Goal: Task Accomplishment & Management: Use online tool/utility

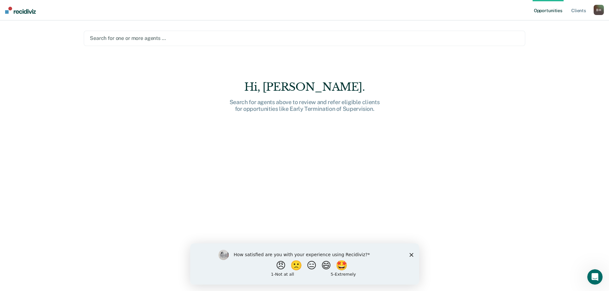
click at [412, 254] on polygon "Close survey" at bounding box center [411, 255] width 4 height 4
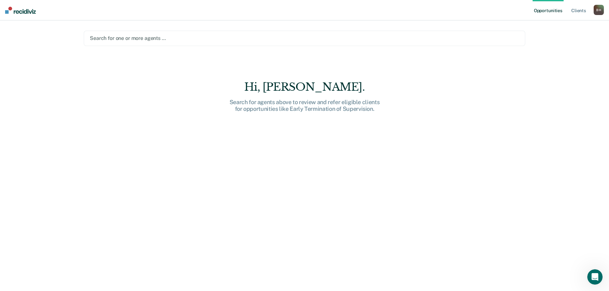
click at [192, 39] on div at bounding box center [304, 38] width 429 height 7
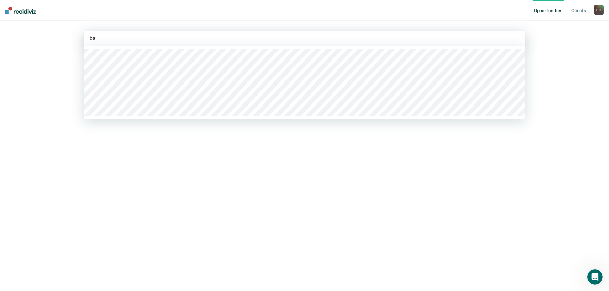
type input "b"
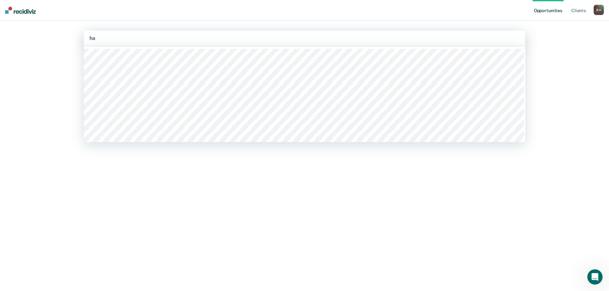
type input "h"
click at [577, 11] on link "Client s" at bounding box center [578, 10] width 17 height 20
click at [146, 41] on div at bounding box center [307, 38] width 434 height 7
type input "h"
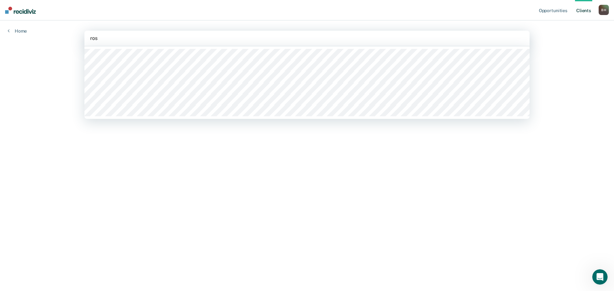
type input "rose"
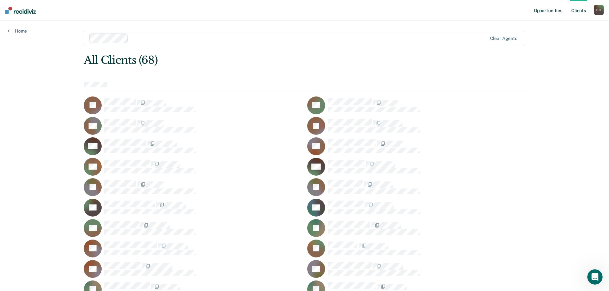
click at [550, 11] on link "Opportunities" at bounding box center [548, 10] width 31 height 20
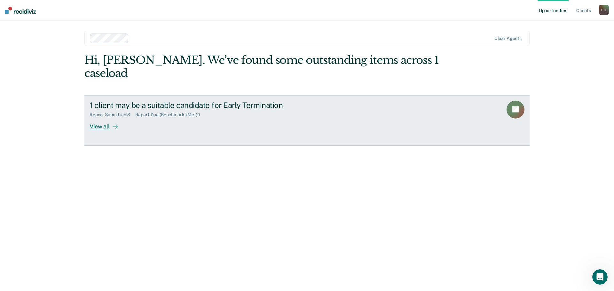
click at [102, 118] on div "View all" at bounding box center [108, 124] width 36 height 12
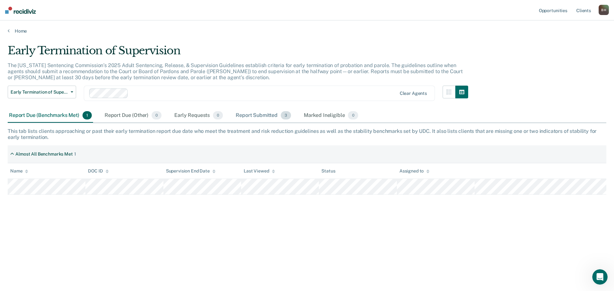
click at [265, 121] on div "Report Submitted 3" at bounding box center [263, 116] width 58 height 14
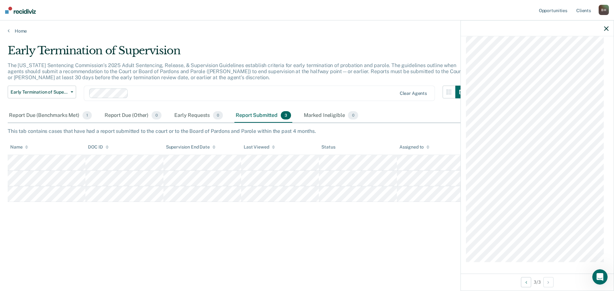
scroll to position [851, 0]
click at [351, 41] on main "Early Termination of Supervision The [US_STATE] Sentencing Commission’s 2025 Ad…" at bounding box center [307, 161] width 614 height 255
